Goal: Task Accomplishment & Management: Manage account settings

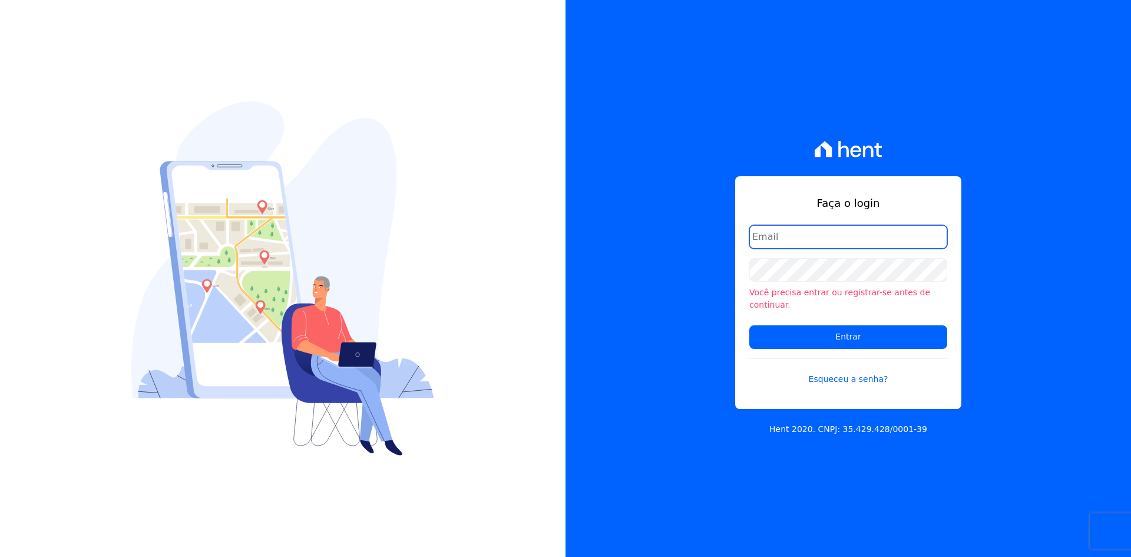
click at [839, 245] on input "email" at bounding box center [848, 237] width 198 height 24
type input "[EMAIL_ADDRESS][DOMAIN_NAME]"
click at [838, 255] on form "[EMAIL_ADDRESS][DOMAIN_NAME] Você precisa entrar ou registrar-se antes de conti…" at bounding box center [848, 312] width 198 height 174
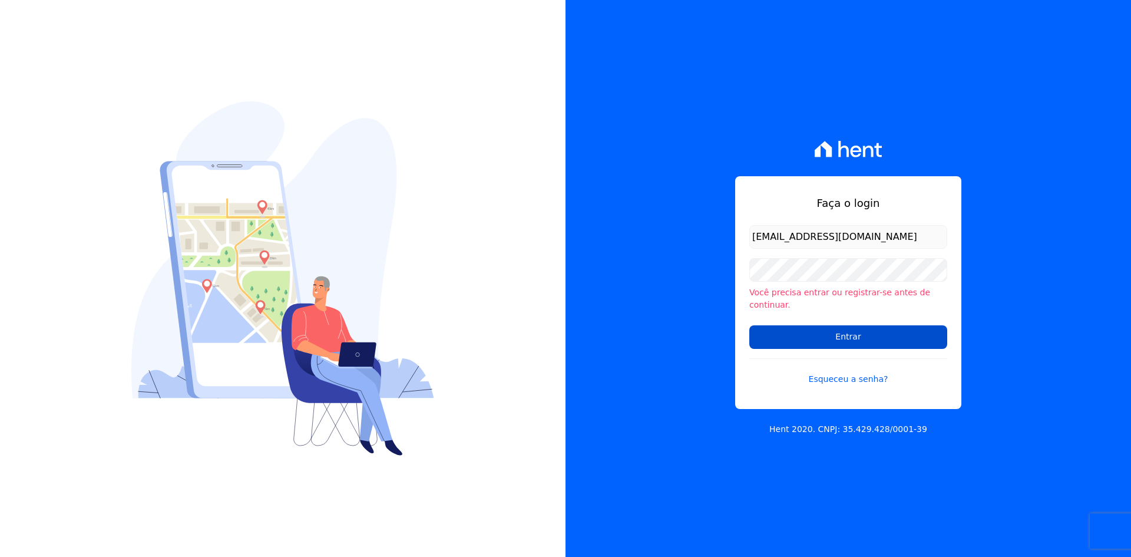
click at [836, 326] on input "Entrar" at bounding box center [848, 337] width 198 height 24
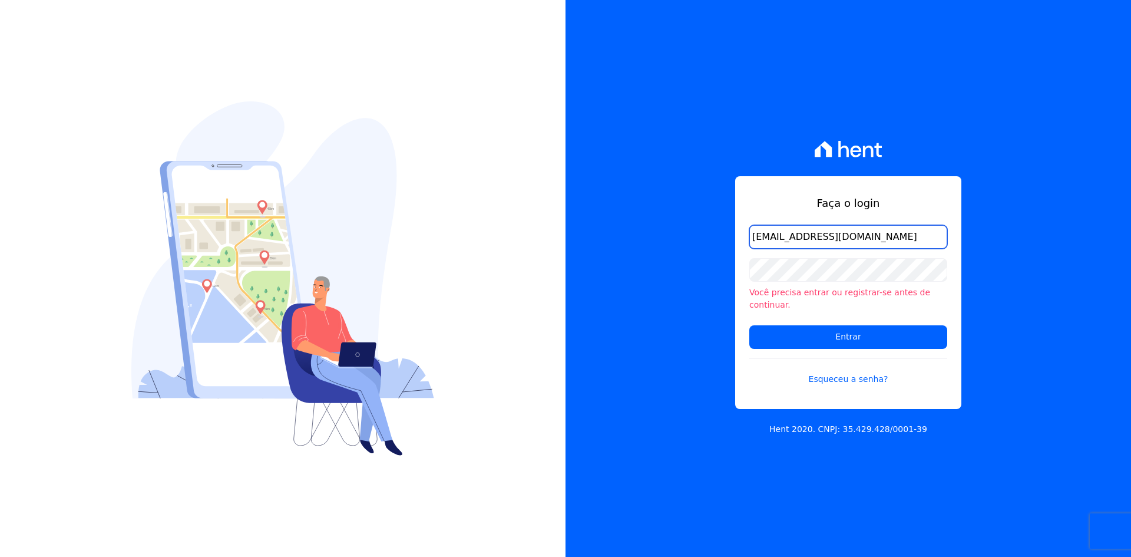
click at [901, 233] on input "[EMAIL_ADDRESS][DOMAIN_NAME]" at bounding box center [848, 237] width 198 height 24
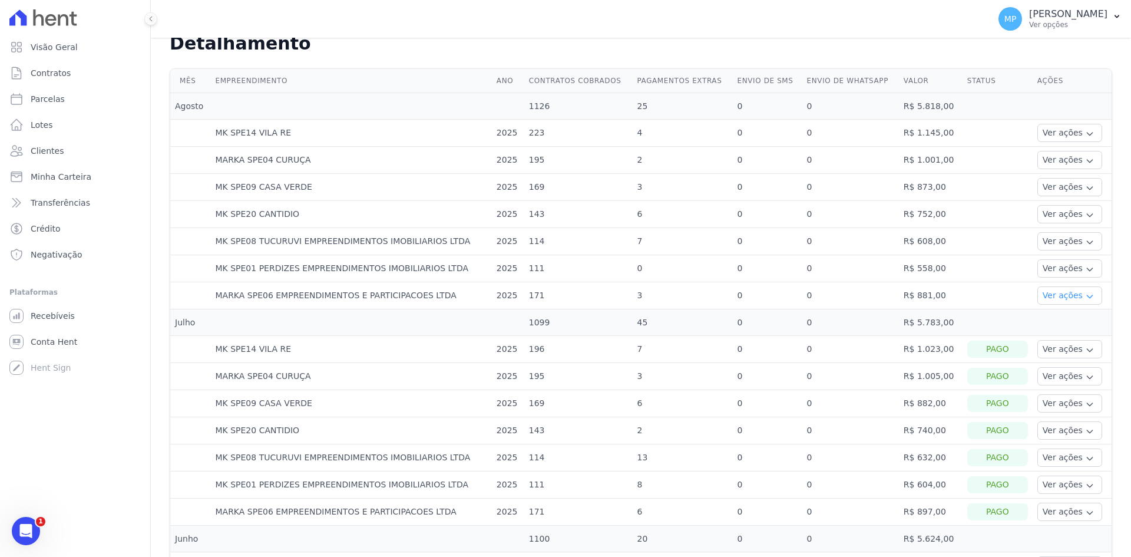
click at [1049, 299] on button "Ver ações" at bounding box center [1070, 295] width 65 height 18
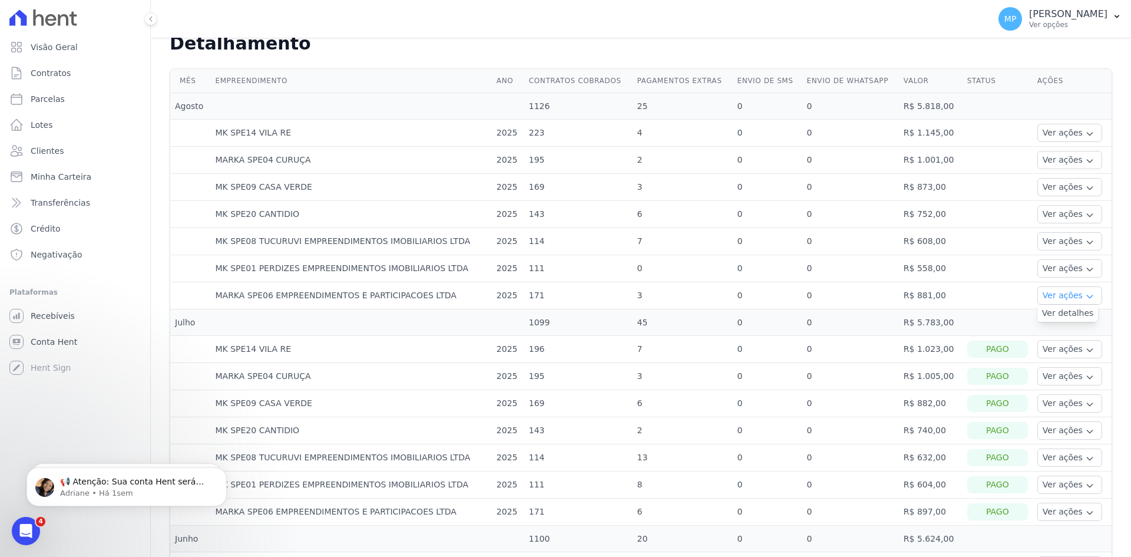
click at [1055, 296] on button "Ver ações" at bounding box center [1070, 295] width 65 height 18
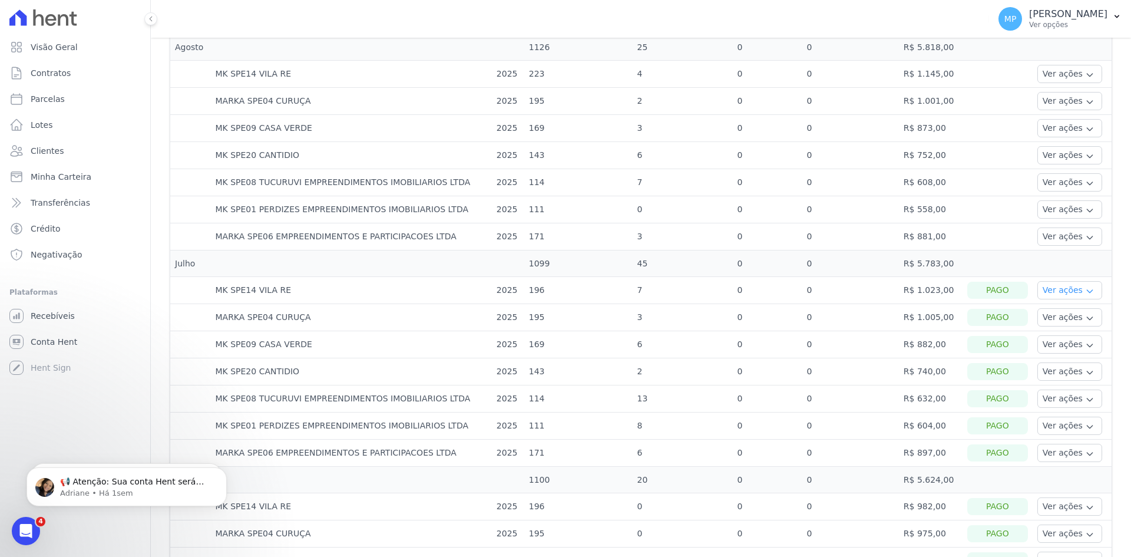
scroll to position [412, 0]
